Goal: Transaction & Acquisition: Purchase product/service

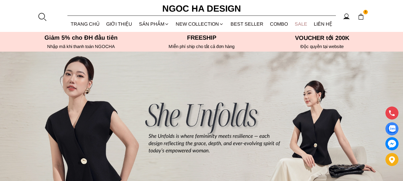
click at [306, 23] on link "SALE" at bounding box center [301, 24] width 19 height 16
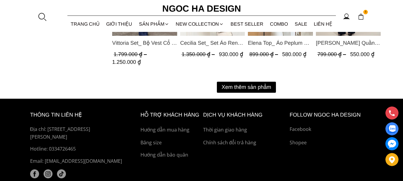
scroll to position [866, 0]
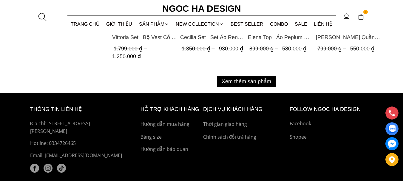
click at [261, 79] on button "Xem thêm sản phẩm" at bounding box center [246, 81] width 59 height 11
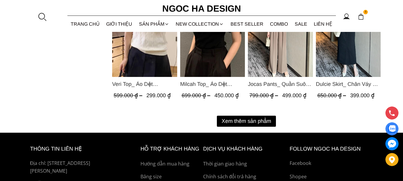
scroll to position [1463, 0]
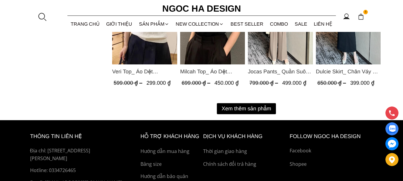
click at [251, 110] on button "Xem thêm sản phẩm" at bounding box center [246, 108] width 59 height 11
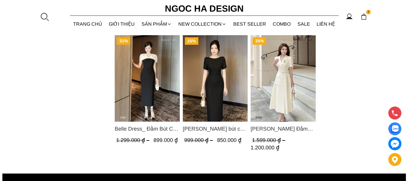
scroll to position [2000, 0]
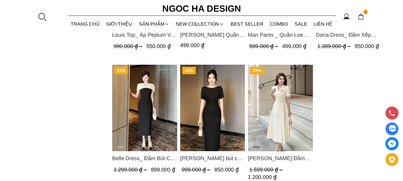
click at [361, 15] on img at bounding box center [361, 16] width 7 height 7
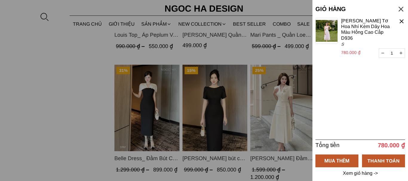
click at [332, 37] on img at bounding box center [326, 31] width 22 height 26
